Goal: Transaction & Acquisition: Purchase product/service

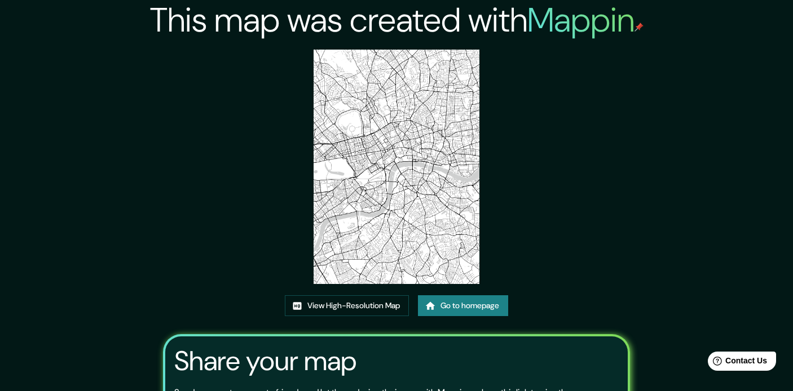
click at [463, 304] on link "Go to homepage" at bounding box center [463, 305] width 90 height 21
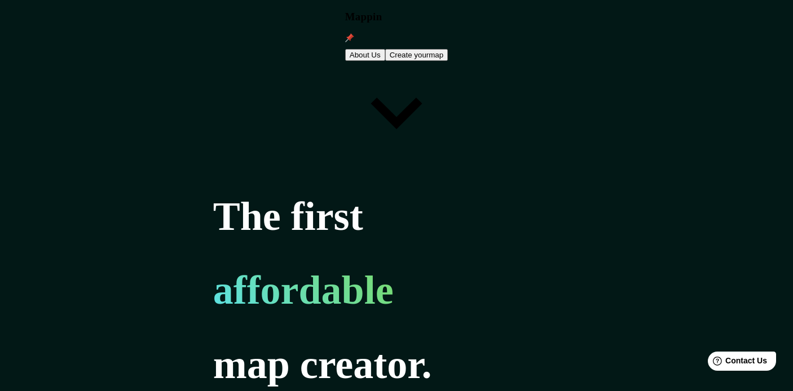
type input "paris"
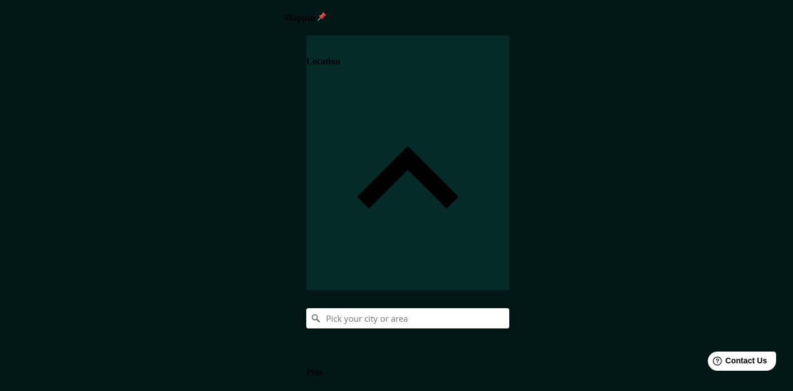
click at [509, 308] on input "Pick your city or area" at bounding box center [407, 318] width 203 height 20
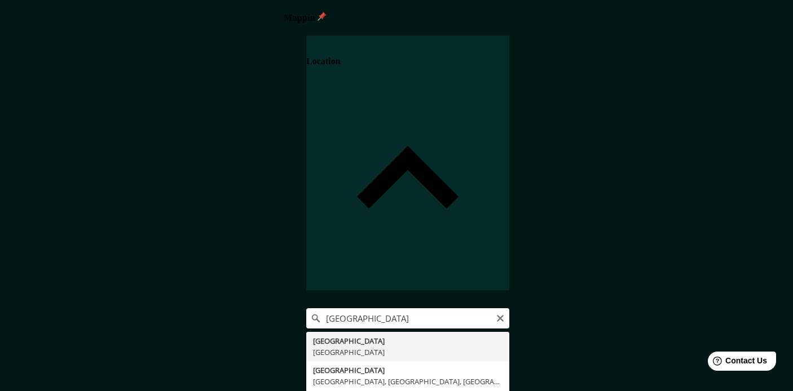
type input "Paris, France"
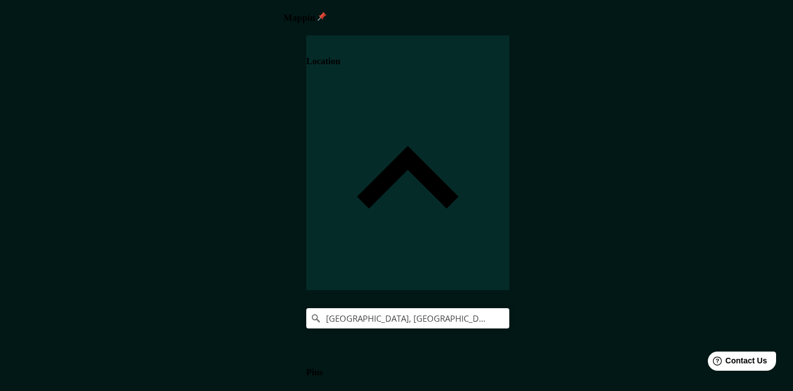
click at [632, 375] on body "Mappin Location Paris, France Pins Style Layout Border Choose a border. Hint : …" at bounding box center [396, 195] width 793 height 391
type input "a4"
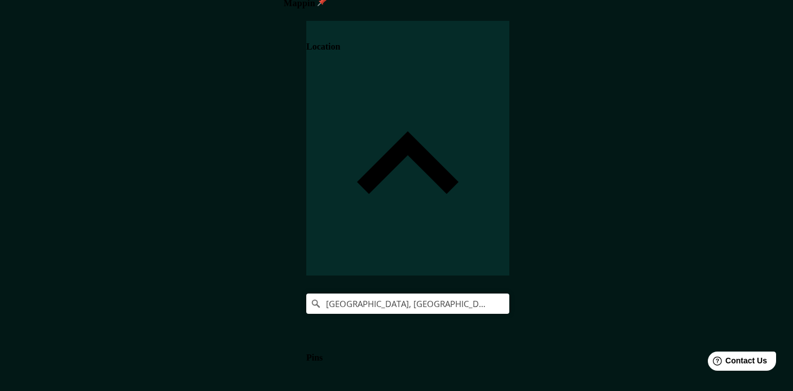
scroll to position [39, 0]
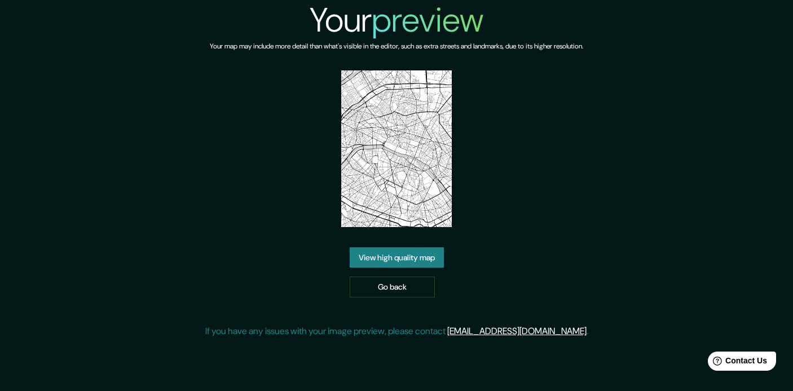
click at [391, 259] on link "View high quality map" at bounding box center [396, 257] width 94 height 21
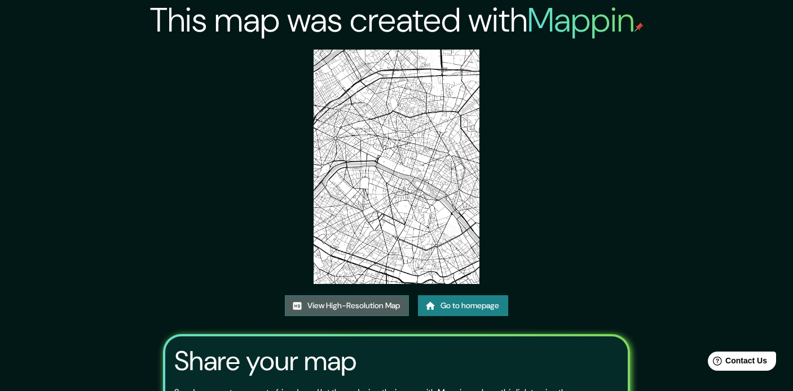
click at [343, 302] on link "View High-Resolution Map" at bounding box center [347, 305] width 124 height 21
click at [457, 310] on link "Go to homepage" at bounding box center [463, 305] width 90 height 21
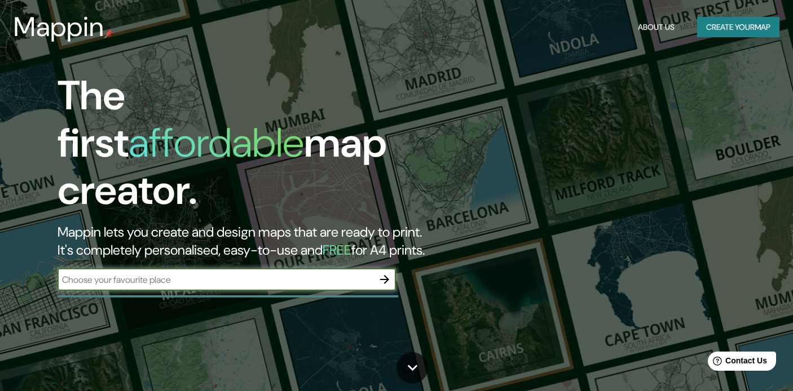
click at [147, 274] on input "text" at bounding box center [215, 279] width 316 height 13
type input "[US_STATE]"
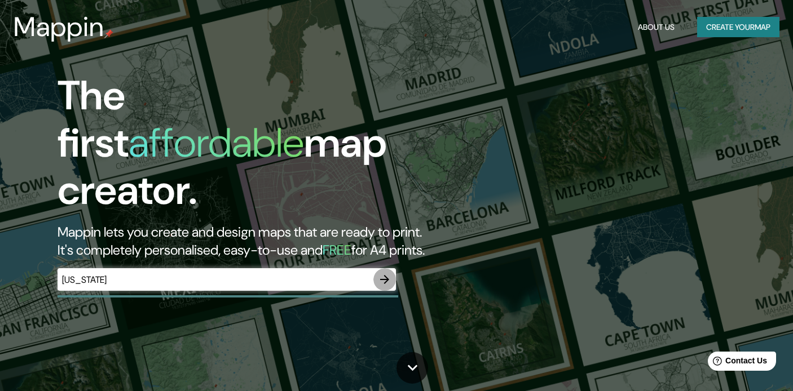
click at [383, 273] on icon "button" at bounding box center [385, 280] width 14 height 14
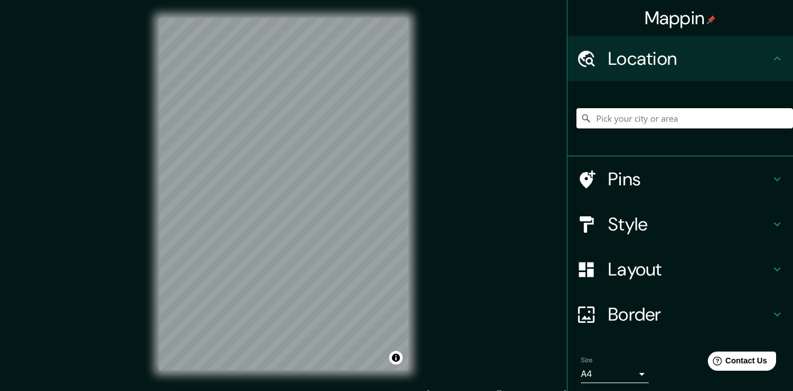
click at [619, 117] on input "Pick your city or area" at bounding box center [684, 118] width 216 height 20
type input "[US_STATE][GEOGRAPHIC_DATA], [US_STATE], [GEOGRAPHIC_DATA]"
click at [598, 370] on body "Mappin Location [US_STATE][GEOGRAPHIC_DATA], [US_STATE], [GEOGRAPHIC_DATA] [US_…" at bounding box center [396, 195] width 793 height 391
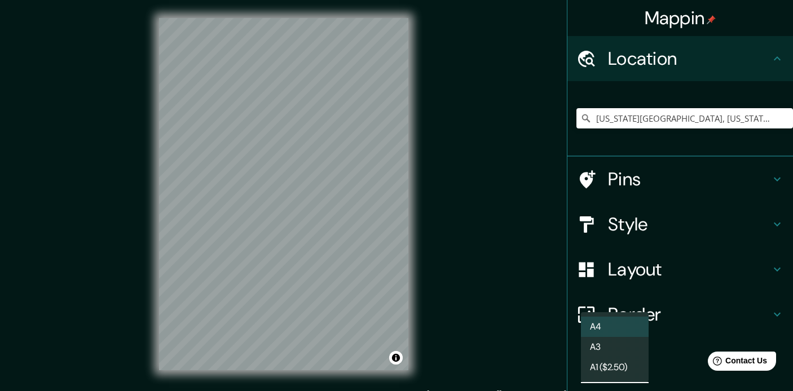
click at [600, 346] on li "A3" at bounding box center [615, 347] width 68 height 20
type input "a4"
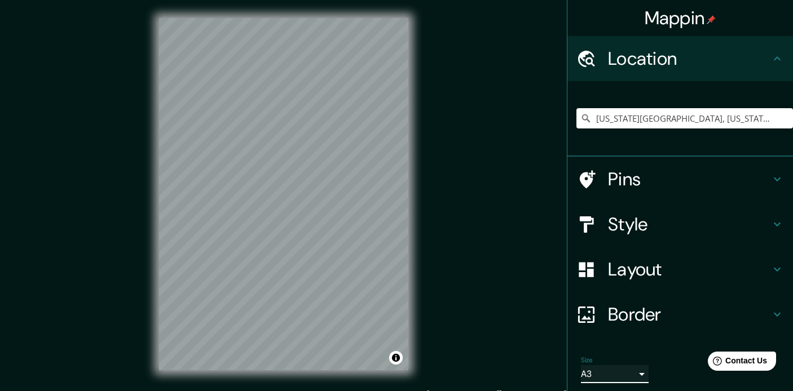
scroll to position [39, 0]
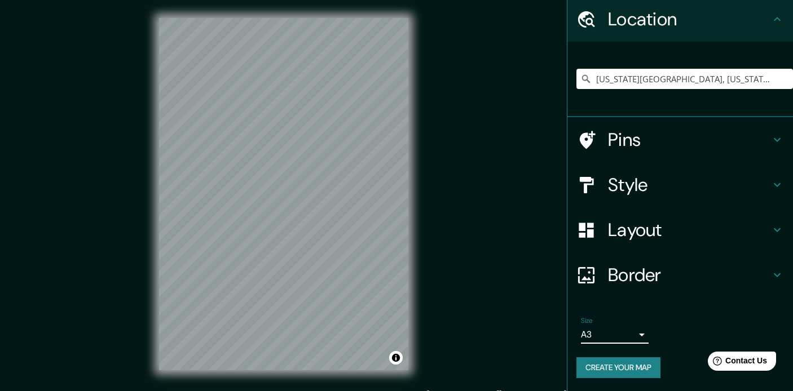
click at [624, 369] on button "Create your map" at bounding box center [618, 367] width 84 height 21
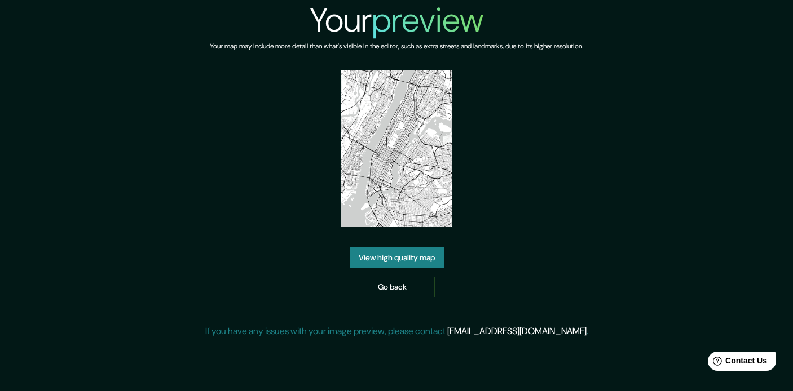
click at [393, 260] on link "View high quality map" at bounding box center [396, 257] width 94 height 21
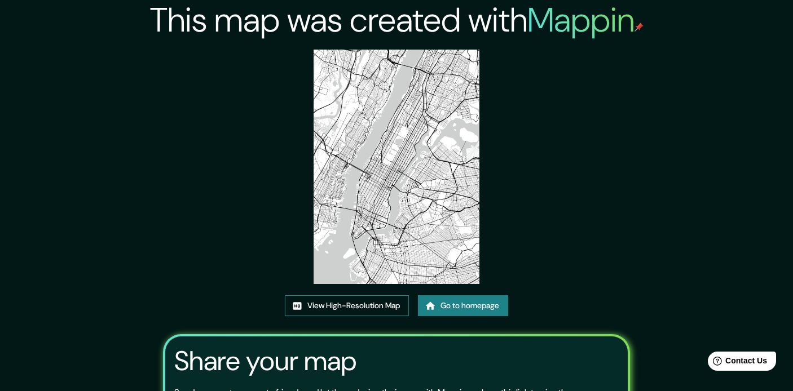
click at [333, 304] on link "View High-Resolution Map" at bounding box center [347, 305] width 124 height 21
click at [439, 304] on link "Go to homepage" at bounding box center [463, 305] width 90 height 21
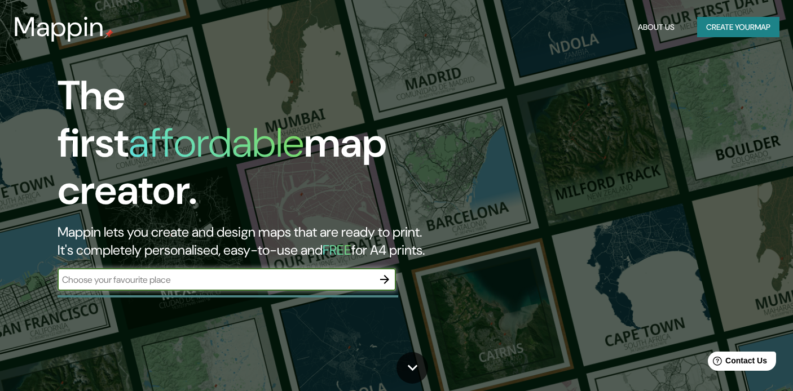
click at [208, 273] on input "text" at bounding box center [215, 279] width 316 height 13
type input "Tokyo"
click at [384, 273] on icon "button" at bounding box center [385, 280] width 14 height 14
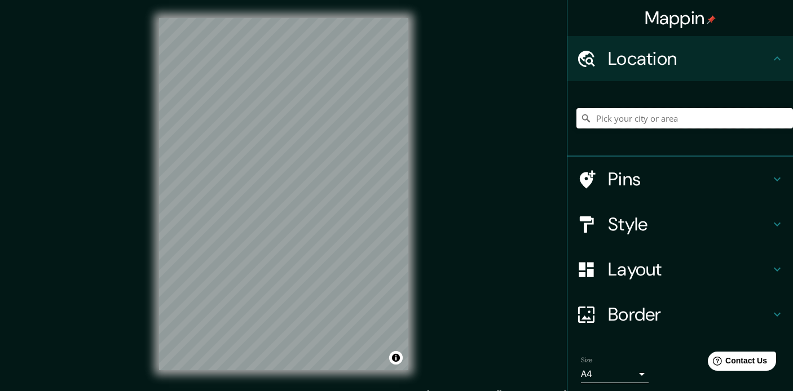
click at [601, 124] on input "Pick your city or area" at bounding box center [684, 118] width 216 height 20
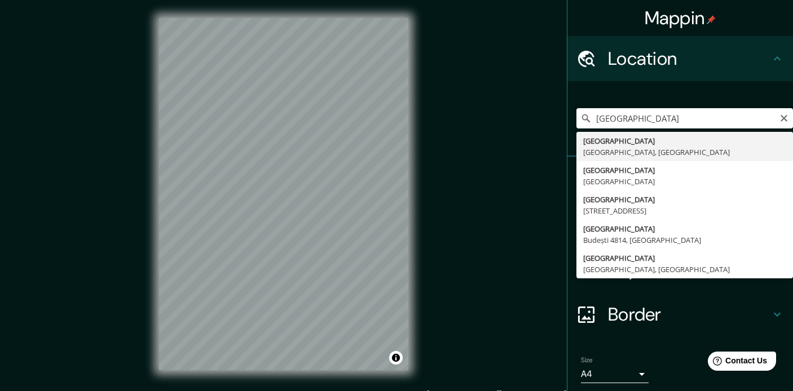
type input "Tokyo, Tokyo Prefecture, Japan"
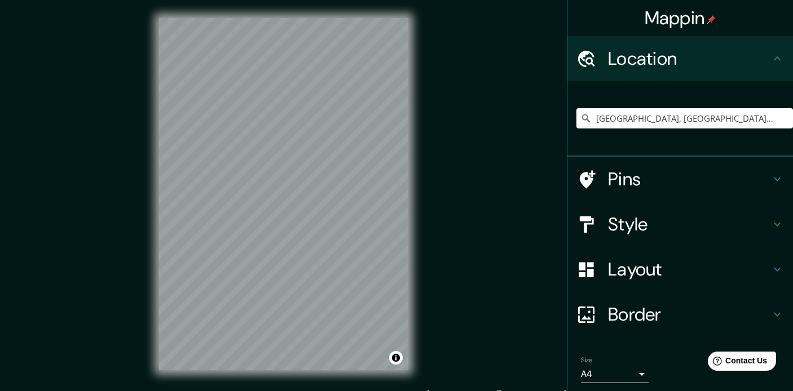
click at [636, 370] on body "Mappin Location Tokyo, Tokyo Prefecture, Japan Pins Style Layout Border Choose …" at bounding box center [396, 195] width 793 height 391
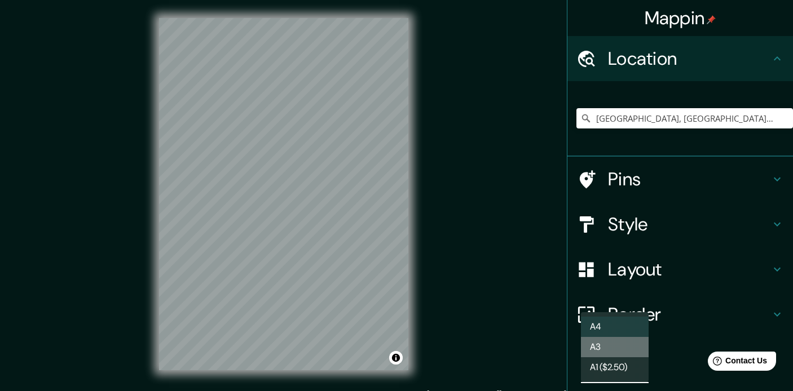
click at [609, 346] on li "A3" at bounding box center [615, 347] width 68 height 20
type input "a4"
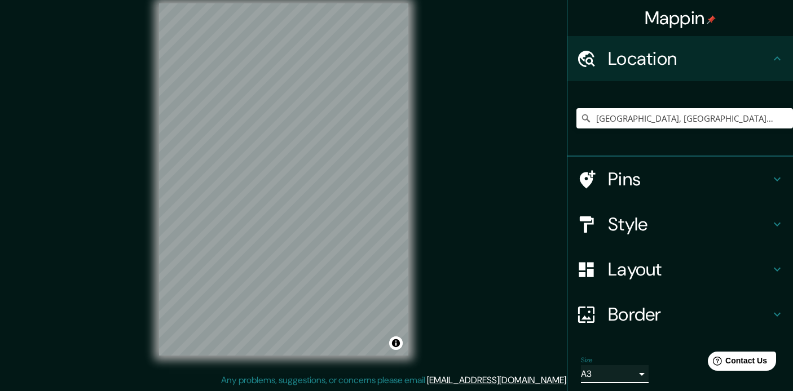
scroll to position [39, 0]
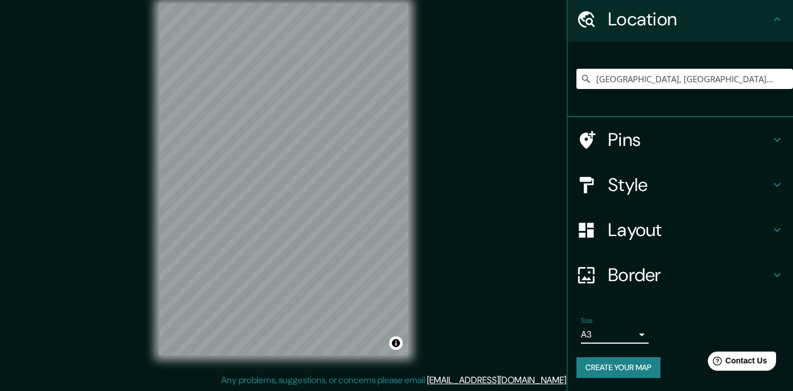
click at [599, 370] on button "Create your map" at bounding box center [618, 367] width 84 height 21
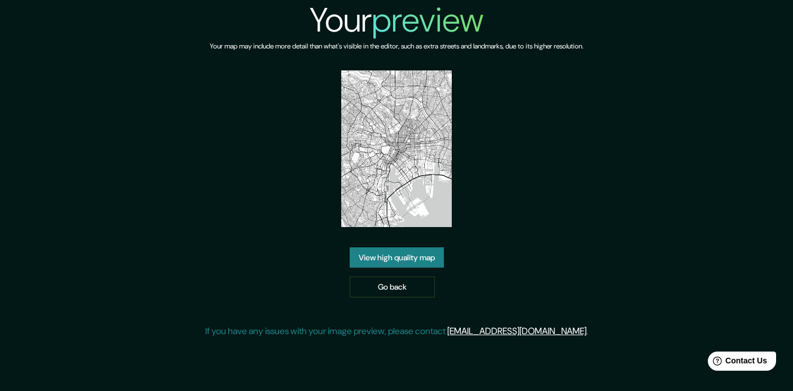
click at [382, 260] on link "View high quality map" at bounding box center [396, 257] width 94 height 21
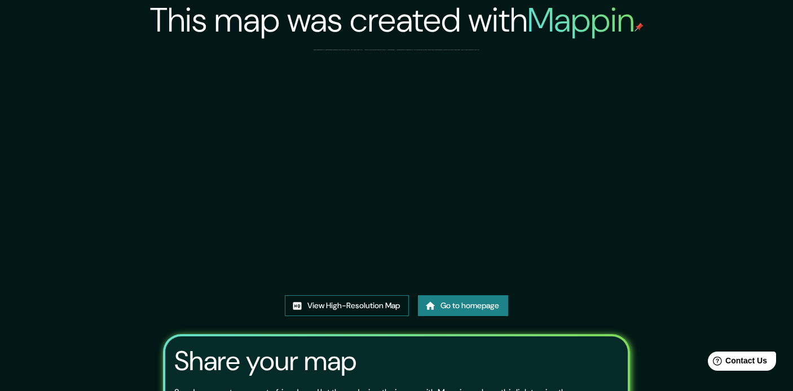
click at [338, 295] on link "View High-Resolution Map" at bounding box center [347, 305] width 124 height 21
